Goal: Navigation & Orientation: Go to known website

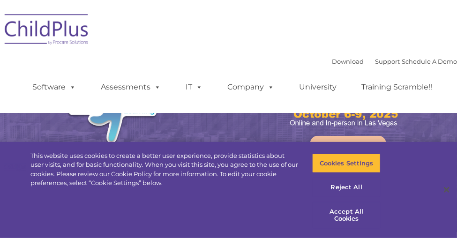
select select "MEDIUM"
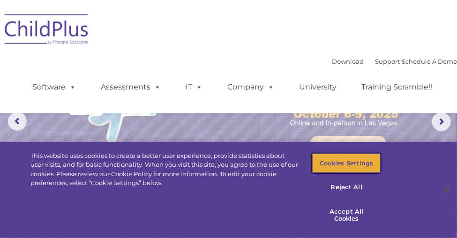
click at [357, 162] on button "Cookies Settings" at bounding box center [346, 164] width 68 height 20
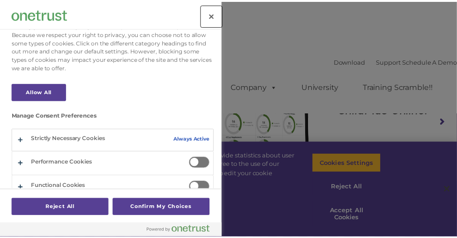
scroll to position [96, 0]
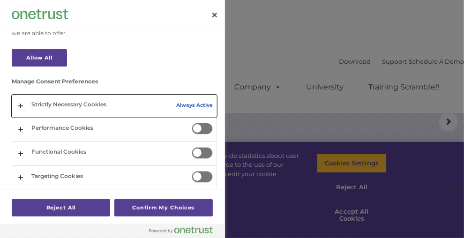
click at [188, 104] on button "Privacy Preference Center" at bounding box center [114, 106] width 205 height 22
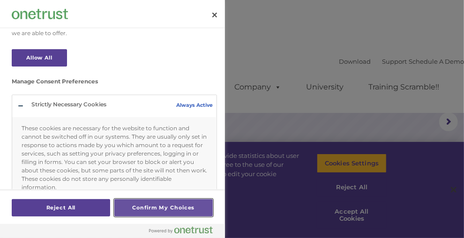
click at [169, 210] on button "Confirm My Choices" at bounding box center [163, 207] width 99 height 17
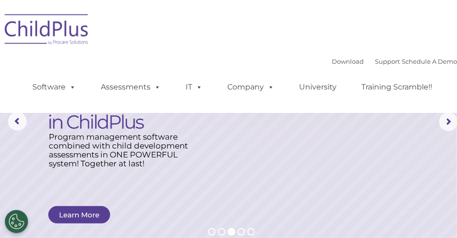
click at [167, 210] on rs-layer at bounding box center [232, 122] width 464 height 244
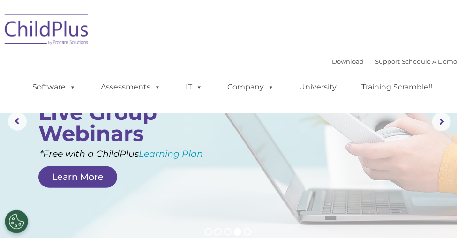
click at [61, 23] on img at bounding box center [47, 31] width 94 height 47
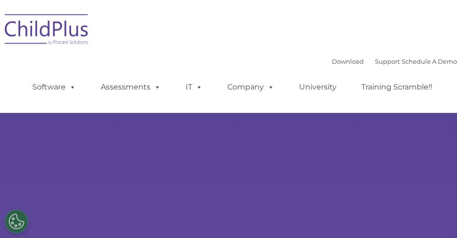
select select "MEDIUM"
